Goal: Find specific page/section: Find specific page/section

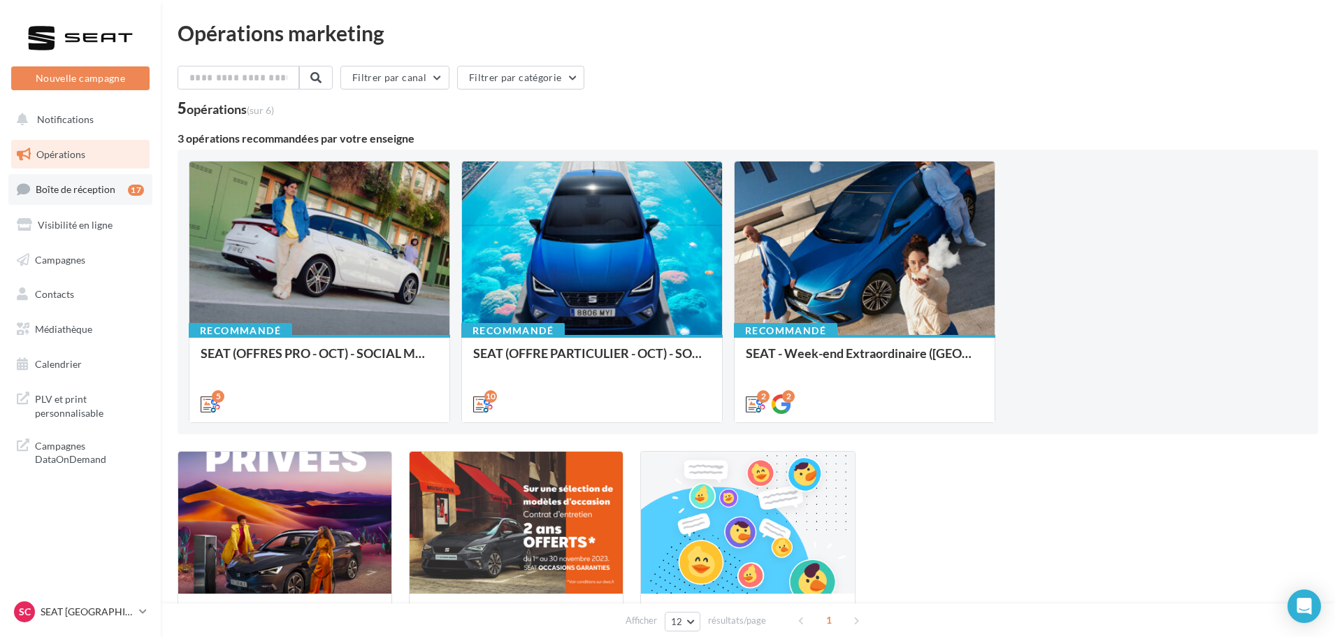
click at [78, 196] on link "Boîte de réception 17" at bounding box center [80, 189] width 144 height 30
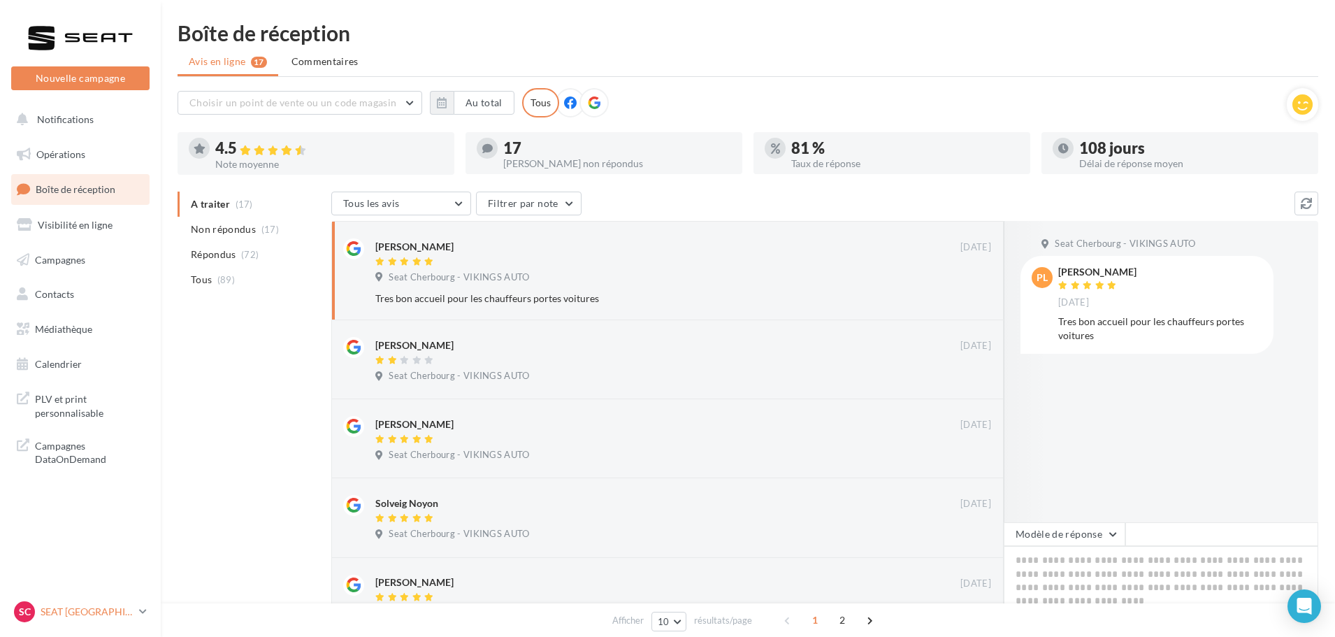
click at [120, 621] on div "SC SEAT [GEOGRAPHIC_DATA] SEAT-[GEOGRAPHIC_DATA]" at bounding box center [73, 611] width 119 height 21
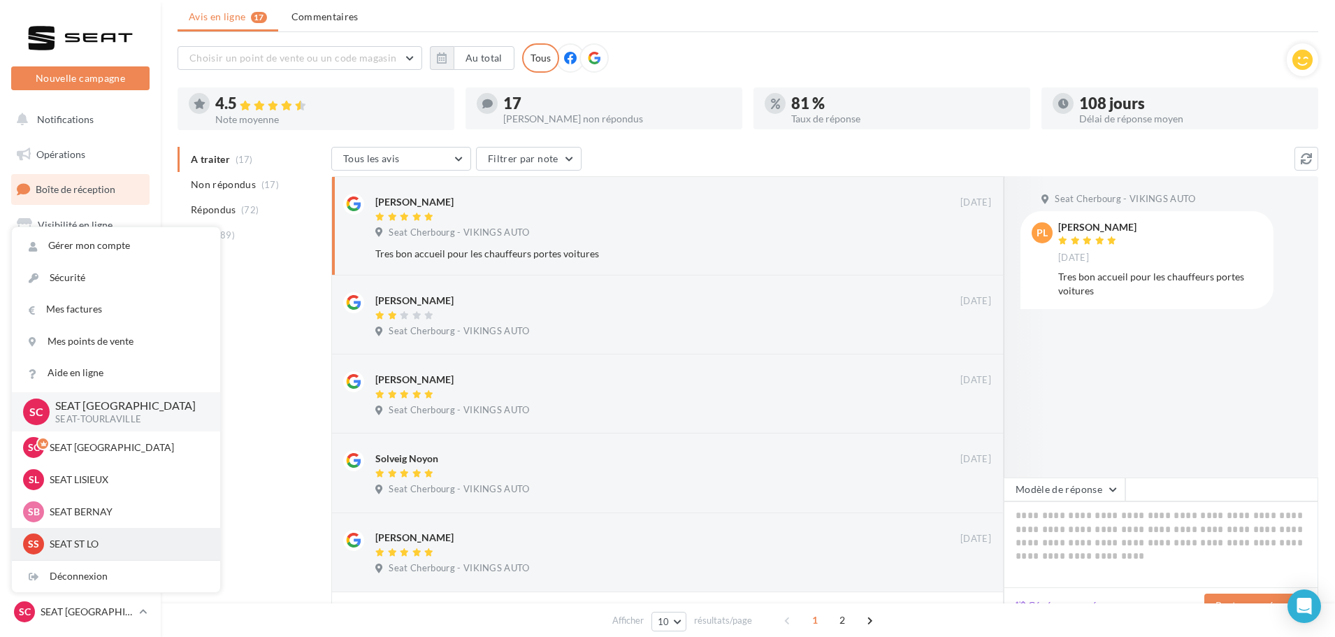
scroll to position [70, 0]
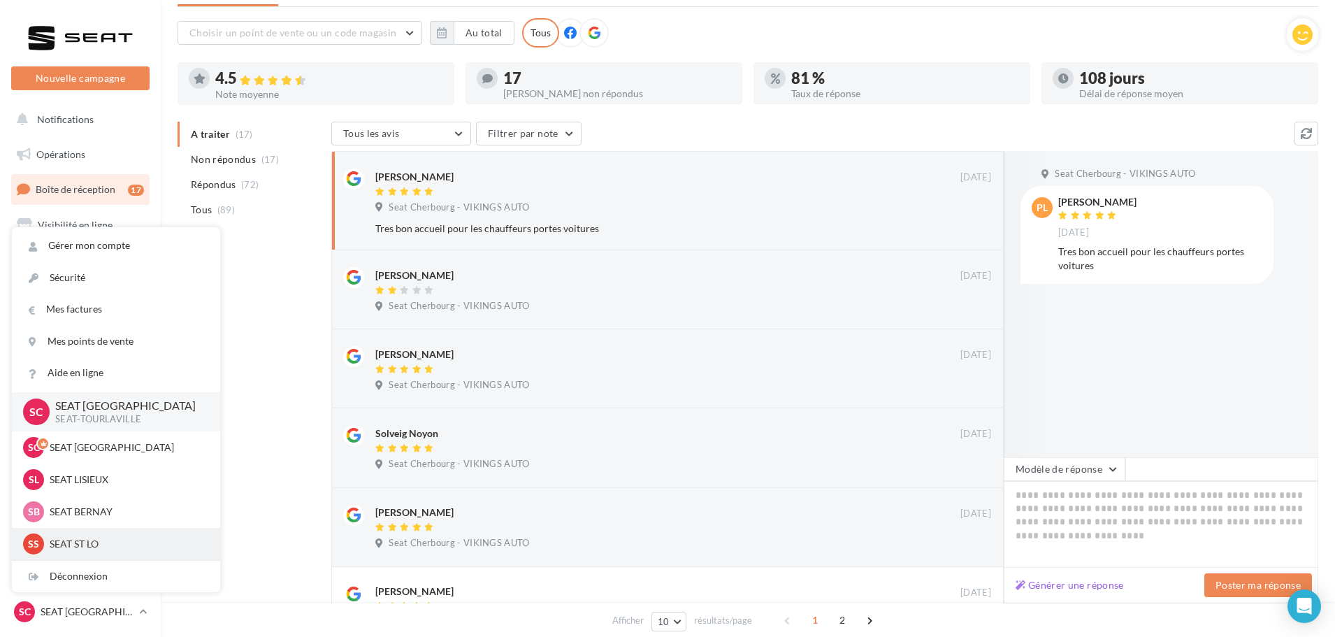
click at [92, 544] on p "SEAT ST LO" at bounding box center [127, 544] width 154 height 14
